Goal: Task Accomplishment & Management: Manage account settings

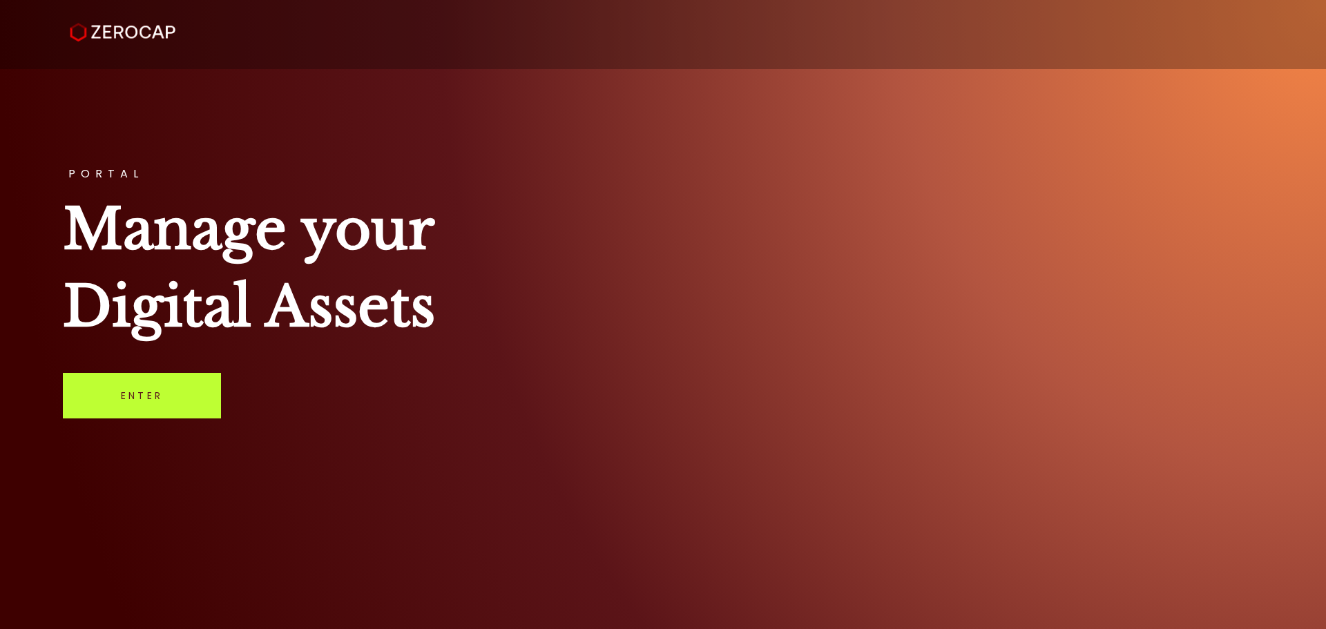
click at [169, 396] on link "Enter" at bounding box center [142, 396] width 158 height 46
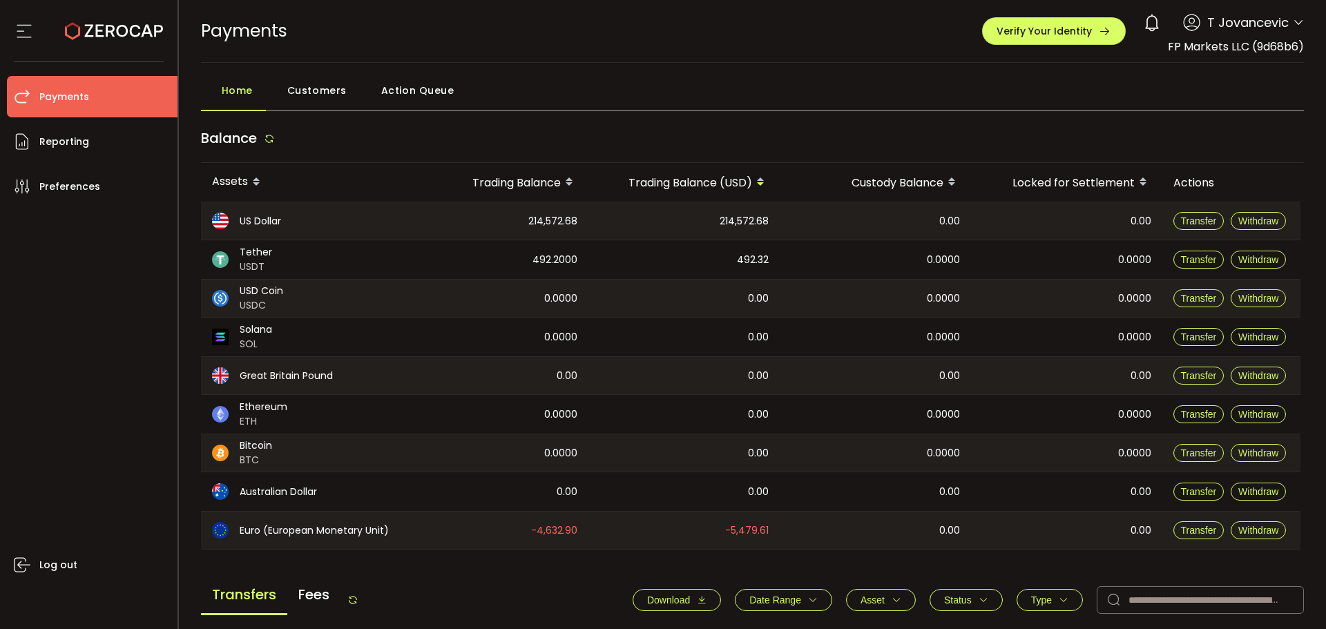
click at [395, 95] on span "Action Queue" at bounding box center [417, 91] width 73 height 28
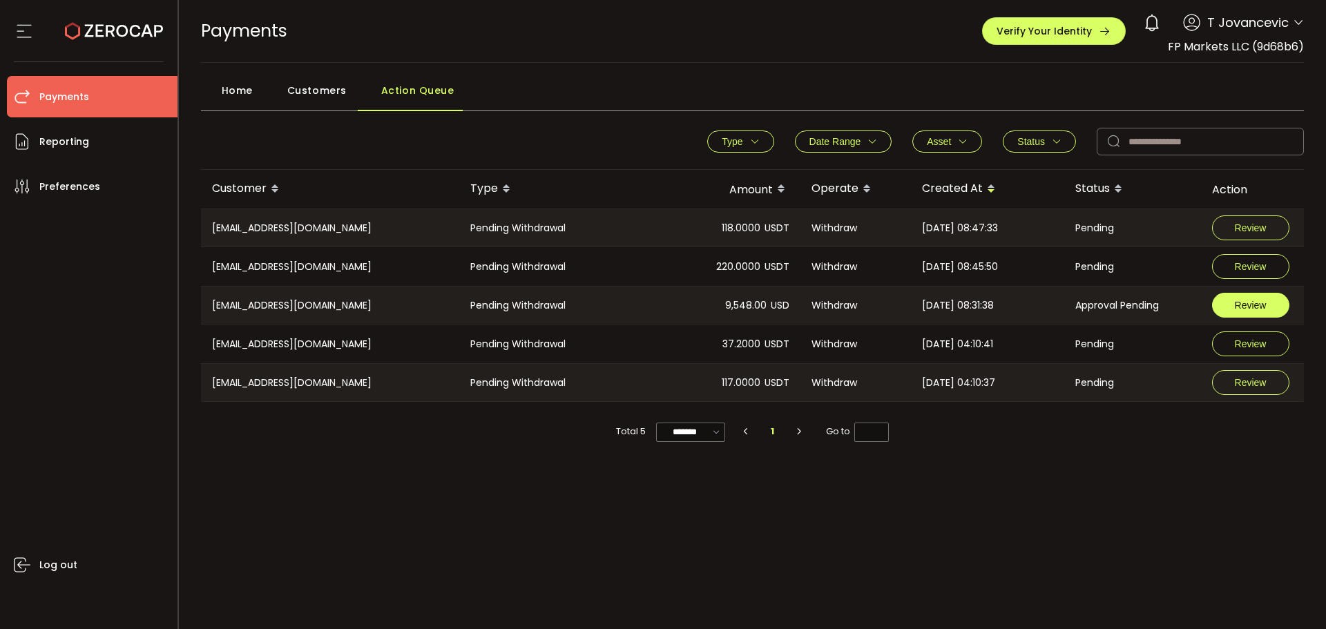
click at [1253, 309] on span "Review" at bounding box center [1250, 305] width 32 height 10
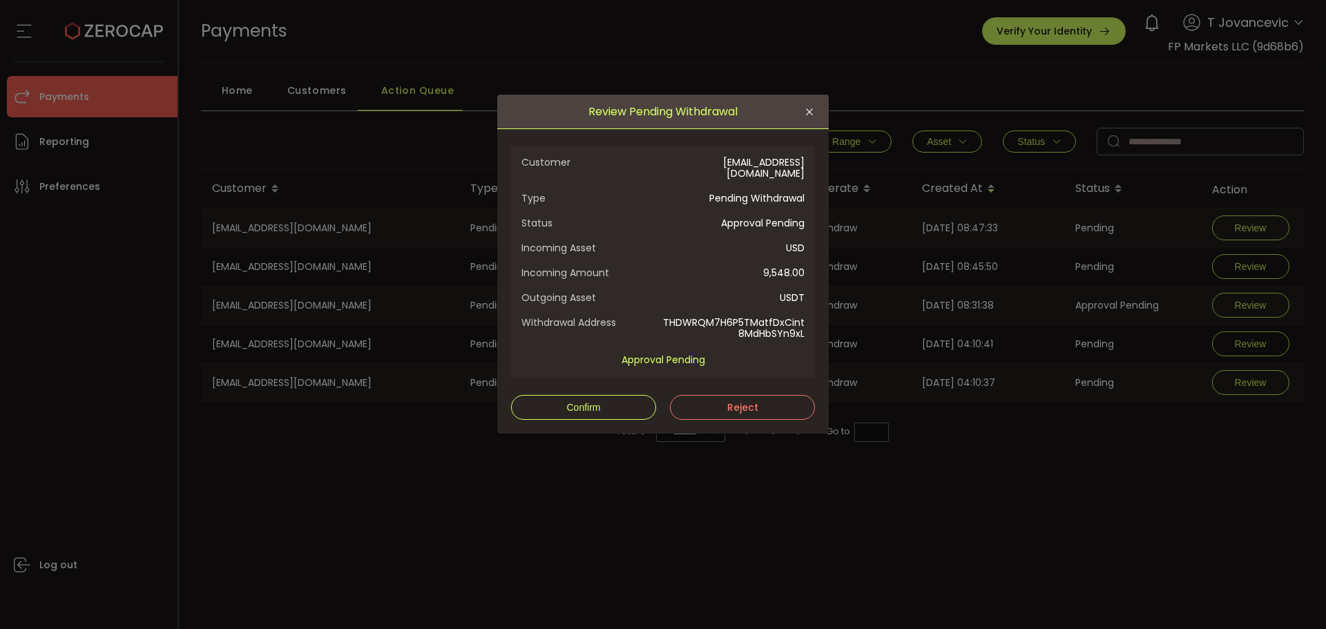
click at [650, 160] on span "Customer" at bounding box center [592, 168] width 142 height 22
click at [588, 395] on button "Confirm" at bounding box center [583, 407] width 145 height 25
